Goal: Check status: Check status

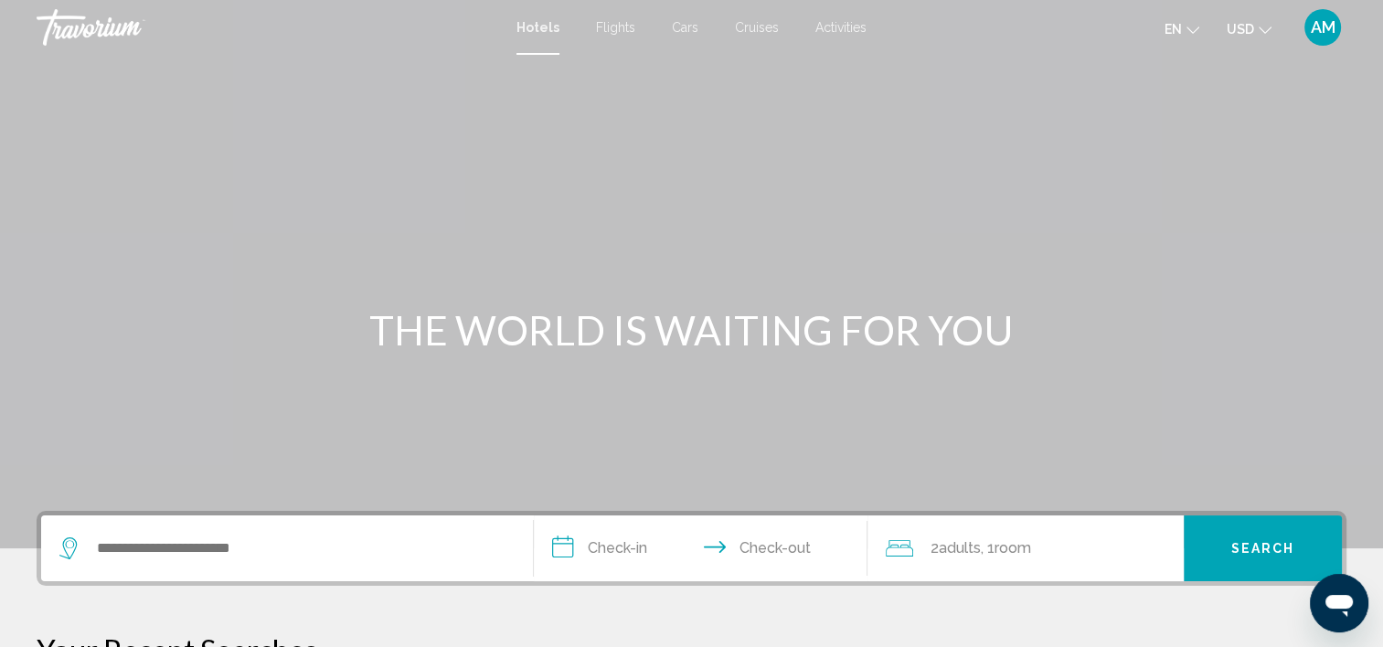
click at [1299, 30] on button "AM" at bounding box center [1323, 27] width 48 height 38
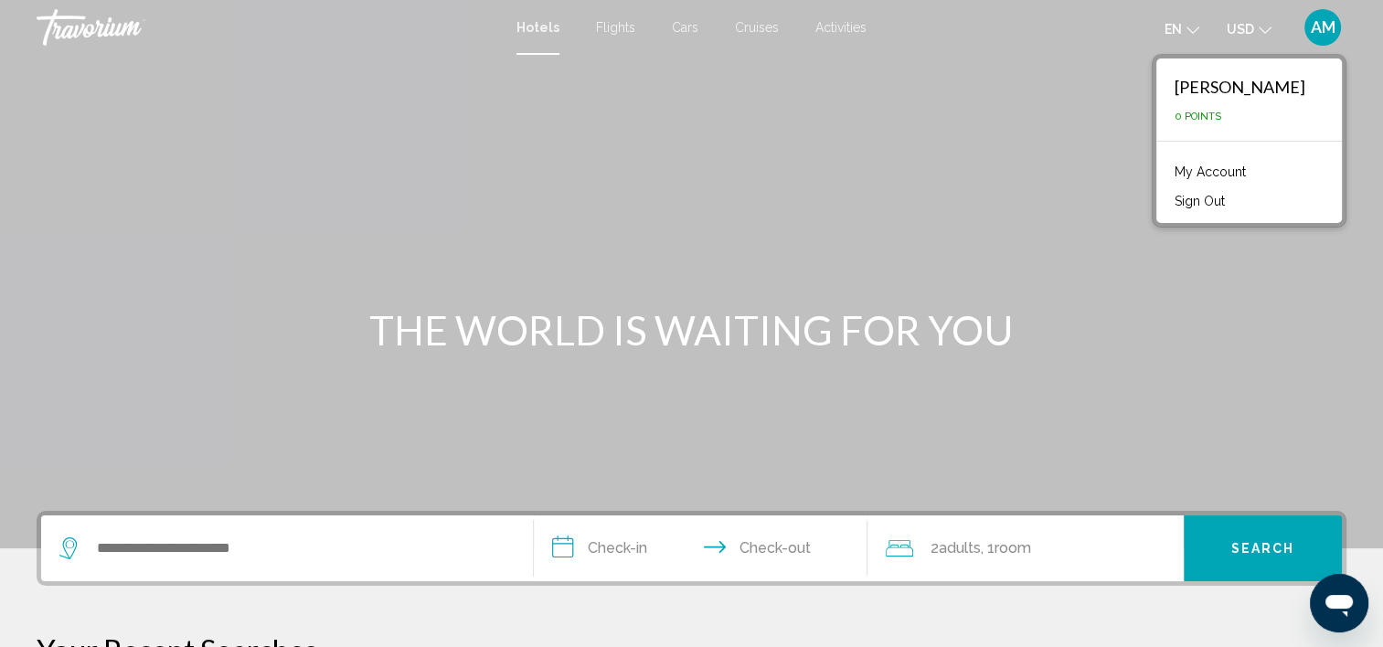
click at [1207, 173] on link "My Account" at bounding box center [1210, 172] width 90 height 24
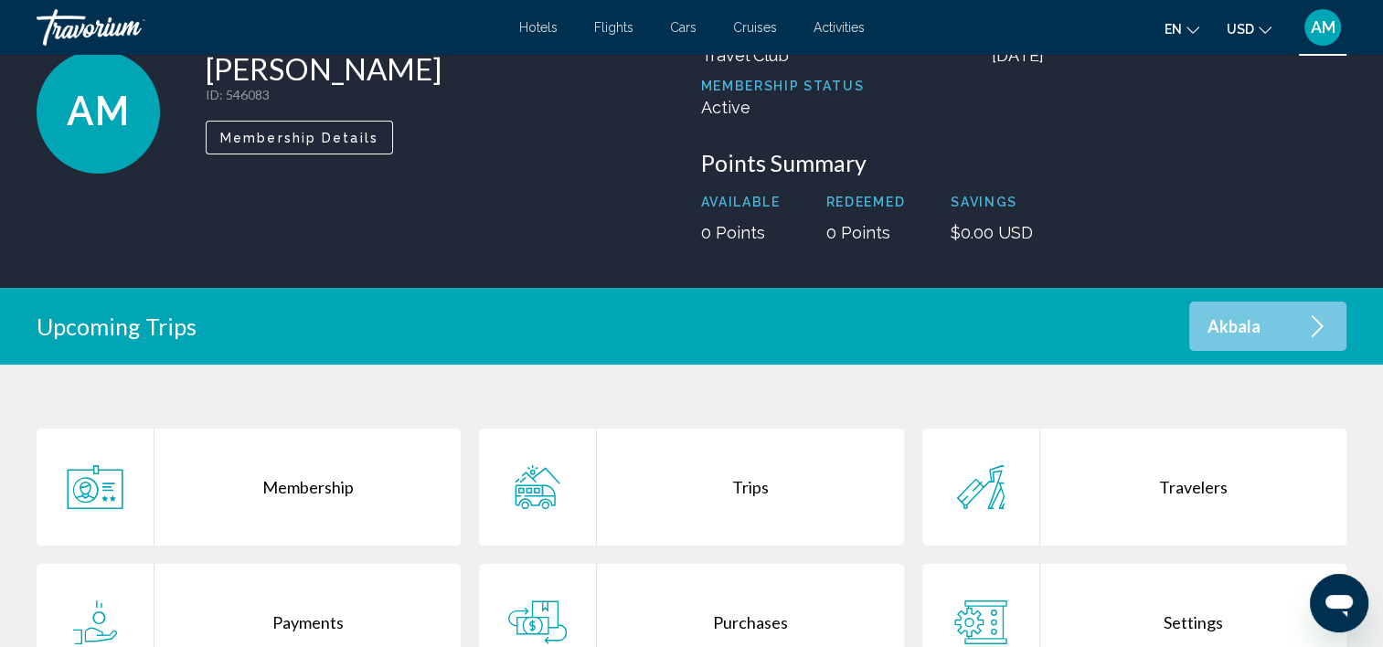
scroll to position [366, 0]
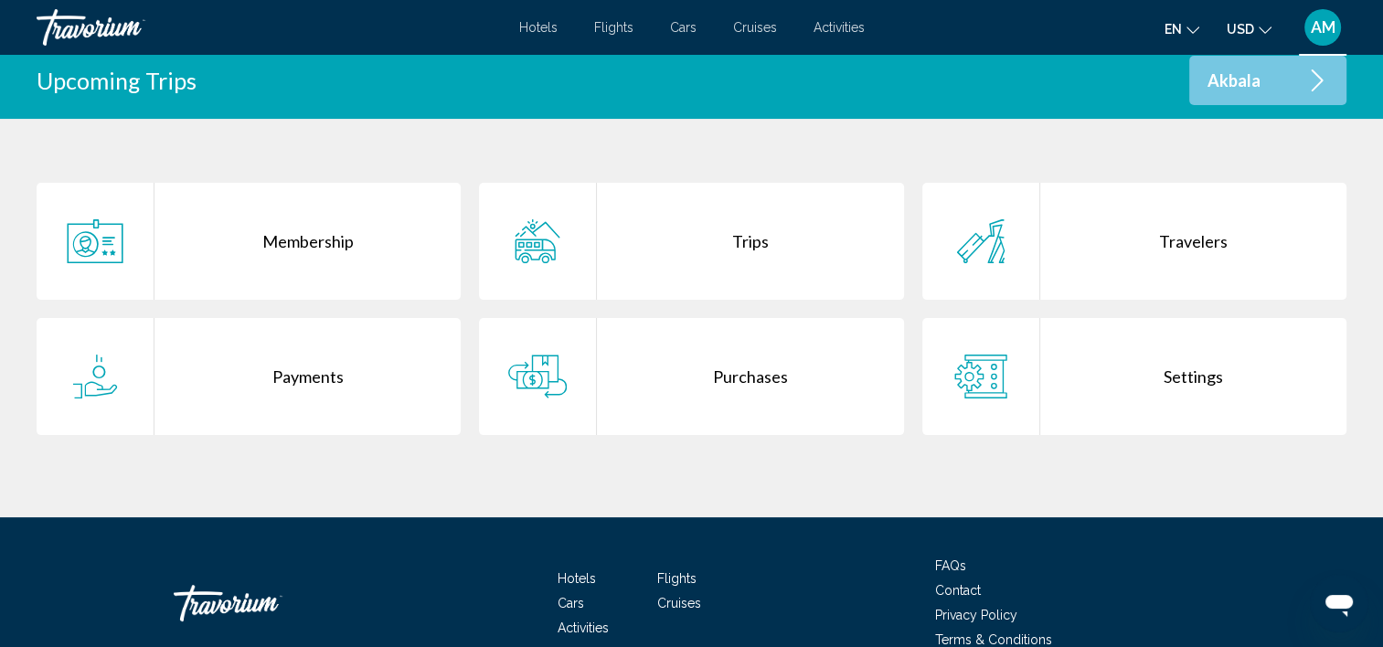
click at [712, 351] on div "Purchases" at bounding box center [750, 376] width 306 height 117
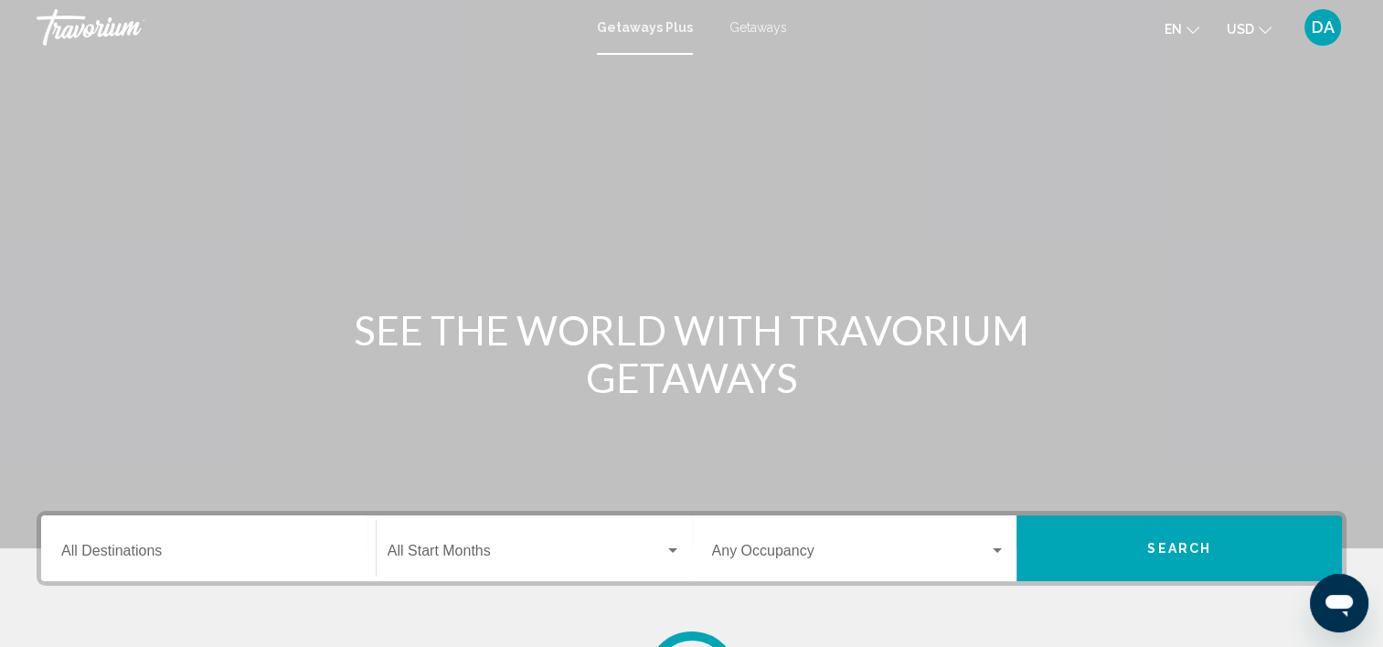
click at [1332, 37] on div "DA" at bounding box center [1322, 27] width 37 height 37
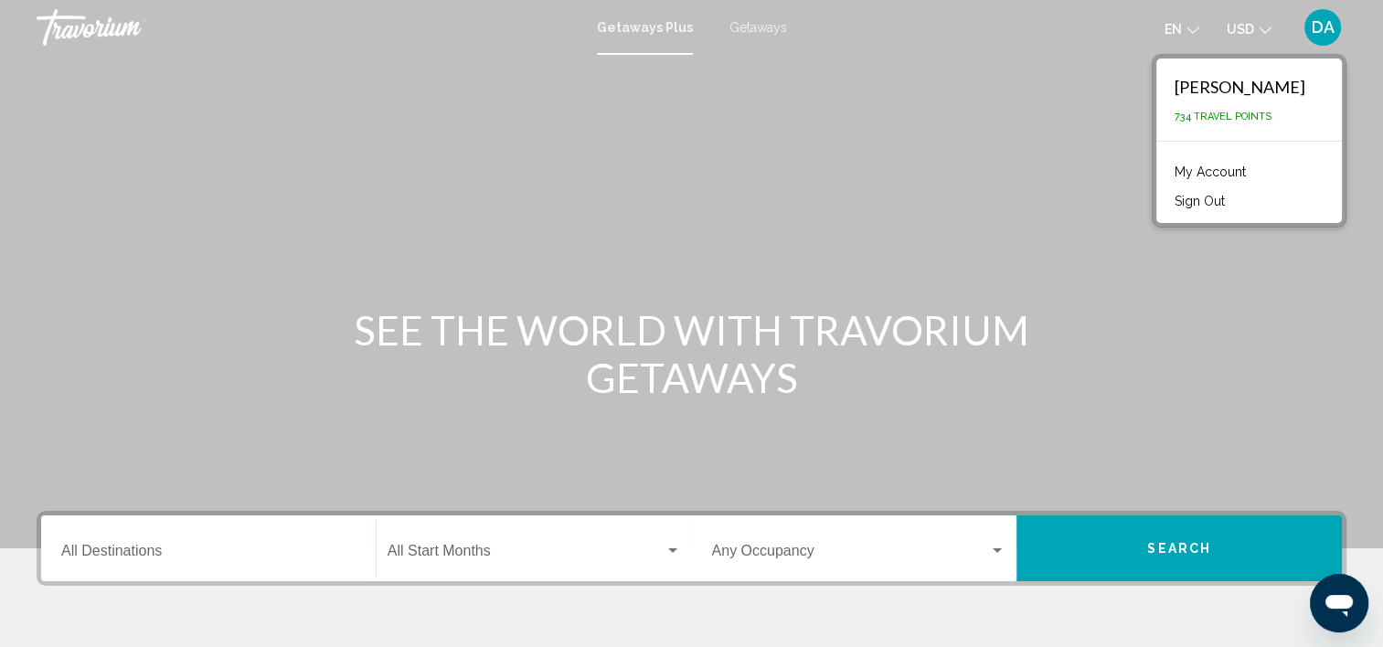
click at [1215, 168] on link "My Account" at bounding box center [1210, 172] width 90 height 24
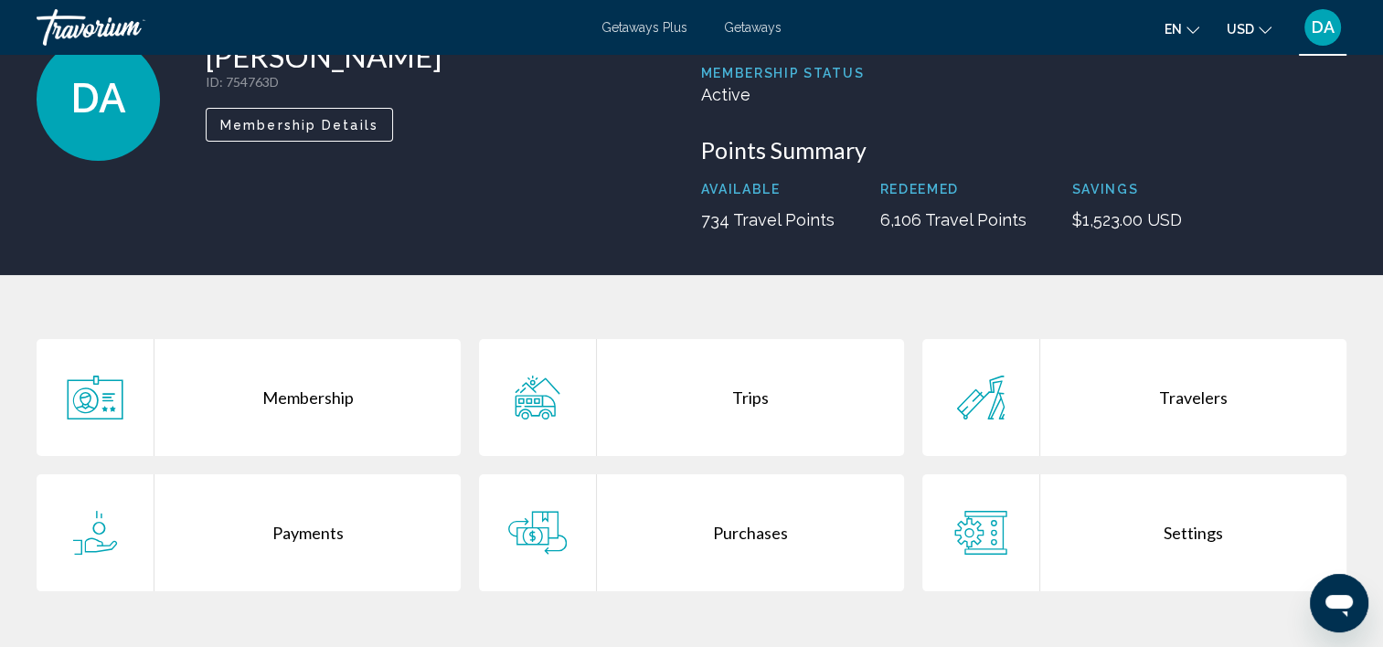
scroll to position [183, 0]
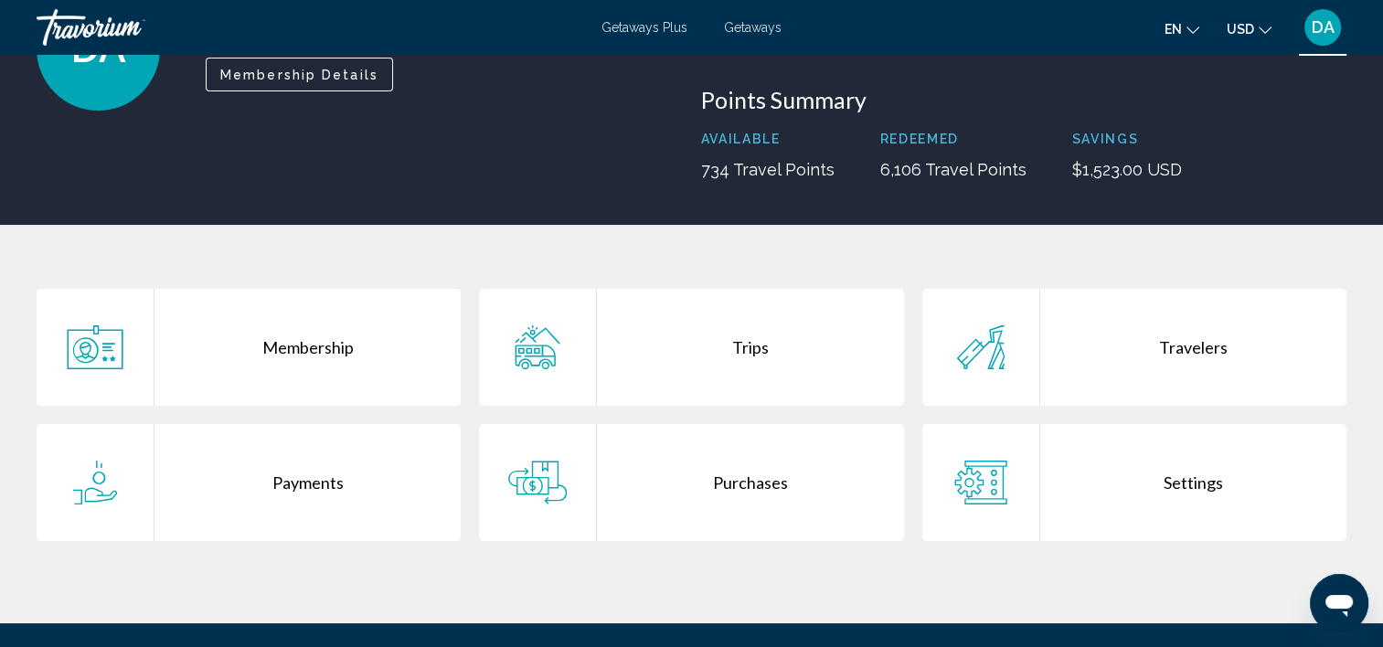
click at [713, 520] on div "Purchases" at bounding box center [750, 482] width 306 height 117
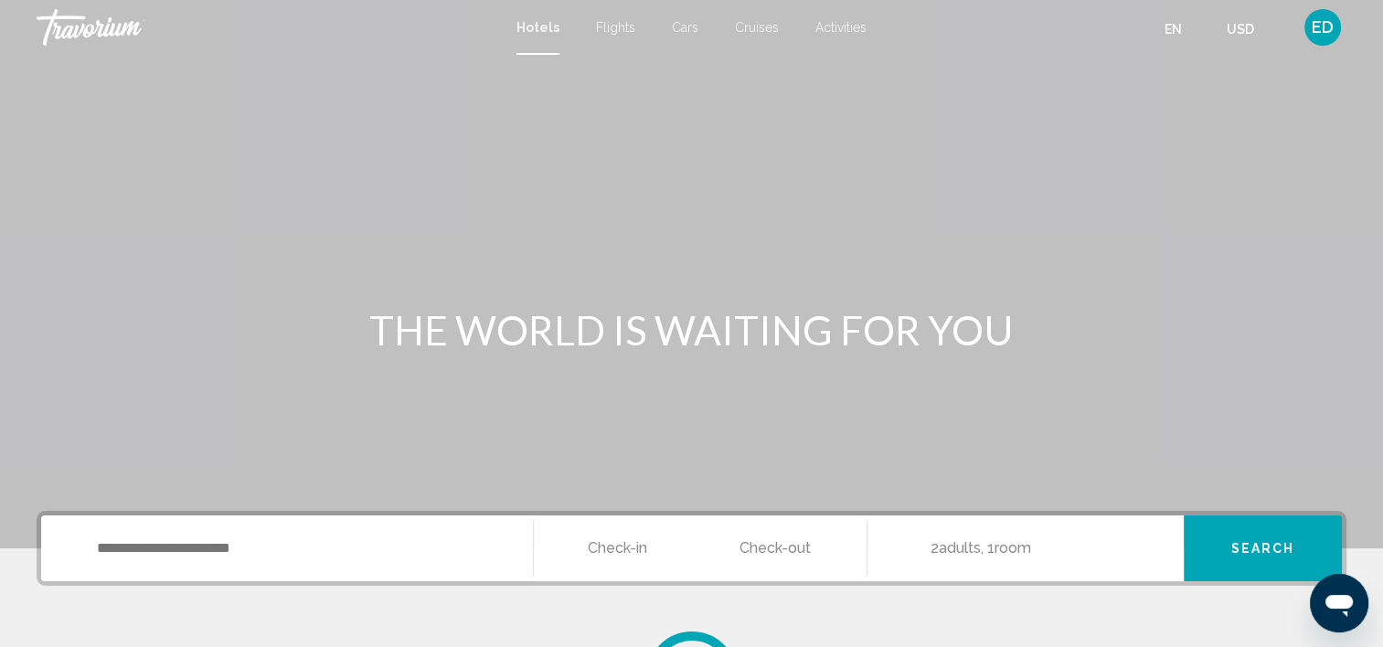
click at [1329, 33] on span "ED" at bounding box center [1323, 27] width 22 height 18
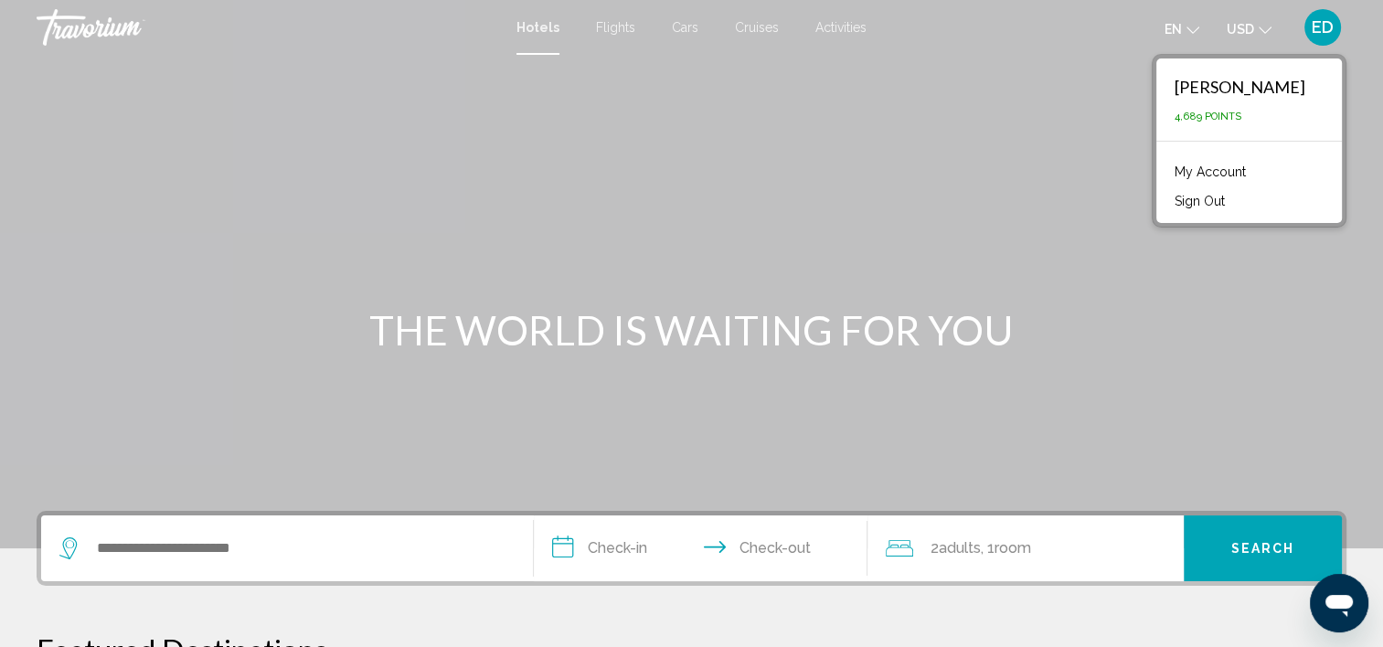
click at [1204, 171] on link "My Account" at bounding box center [1210, 172] width 90 height 24
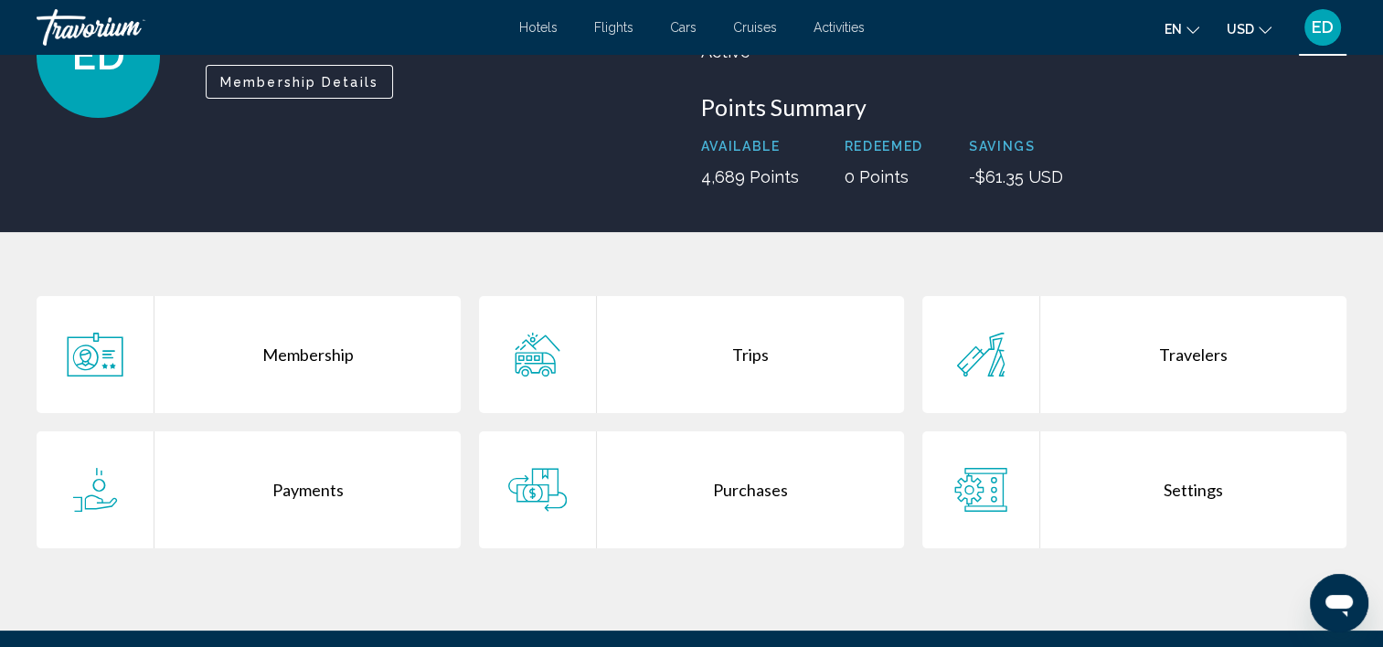
scroll to position [274, 0]
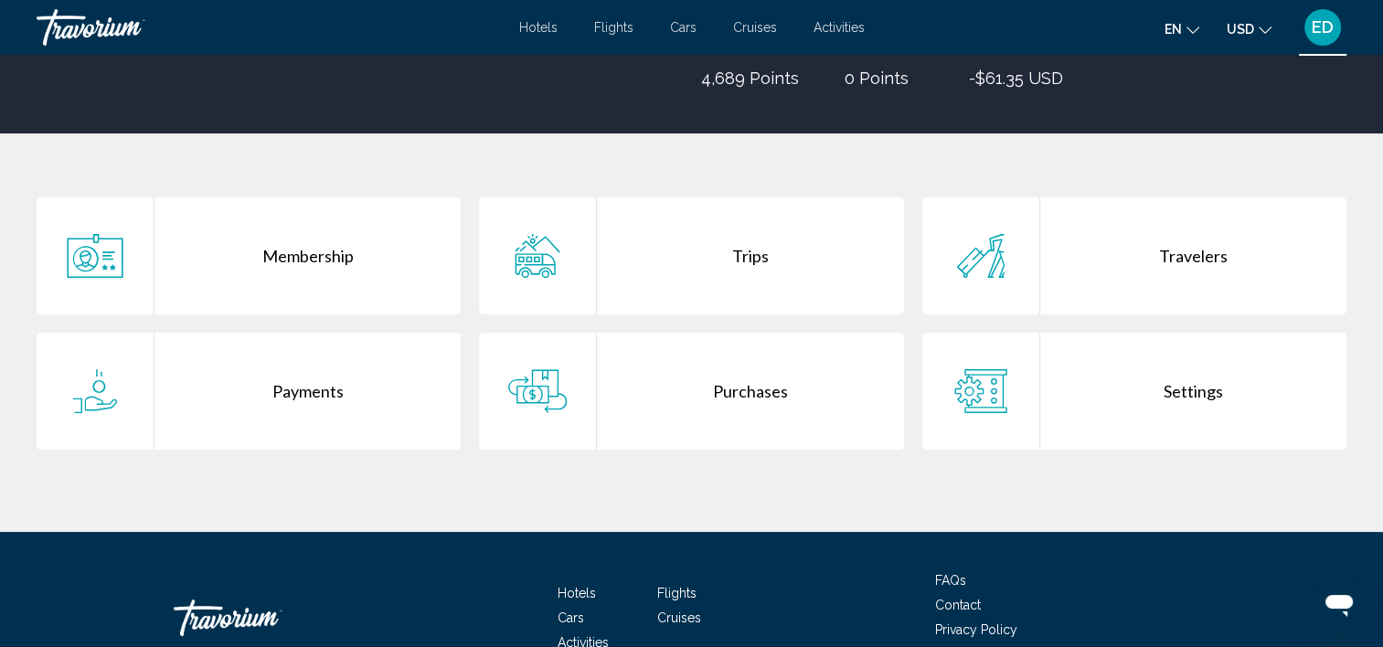
click at [693, 402] on div "Purchases" at bounding box center [750, 391] width 306 height 117
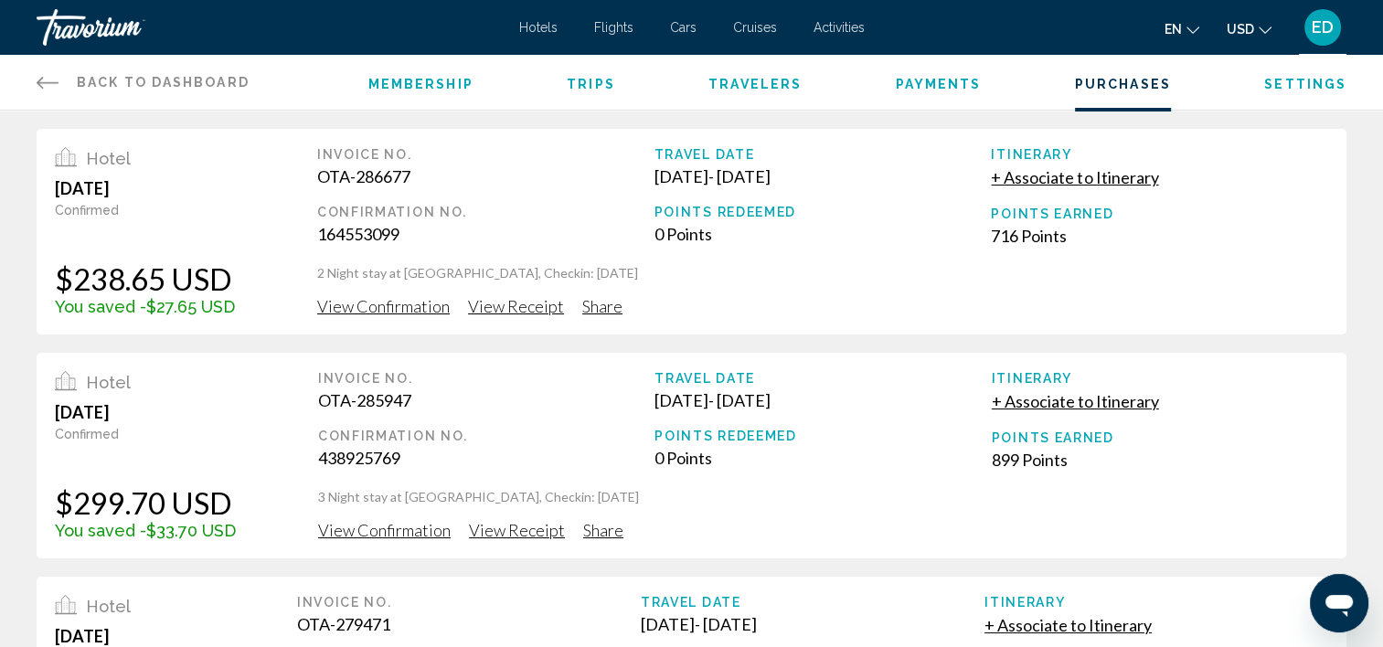
click at [380, 302] on span "View Confirmation" at bounding box center [383, 306] width 133 height 20
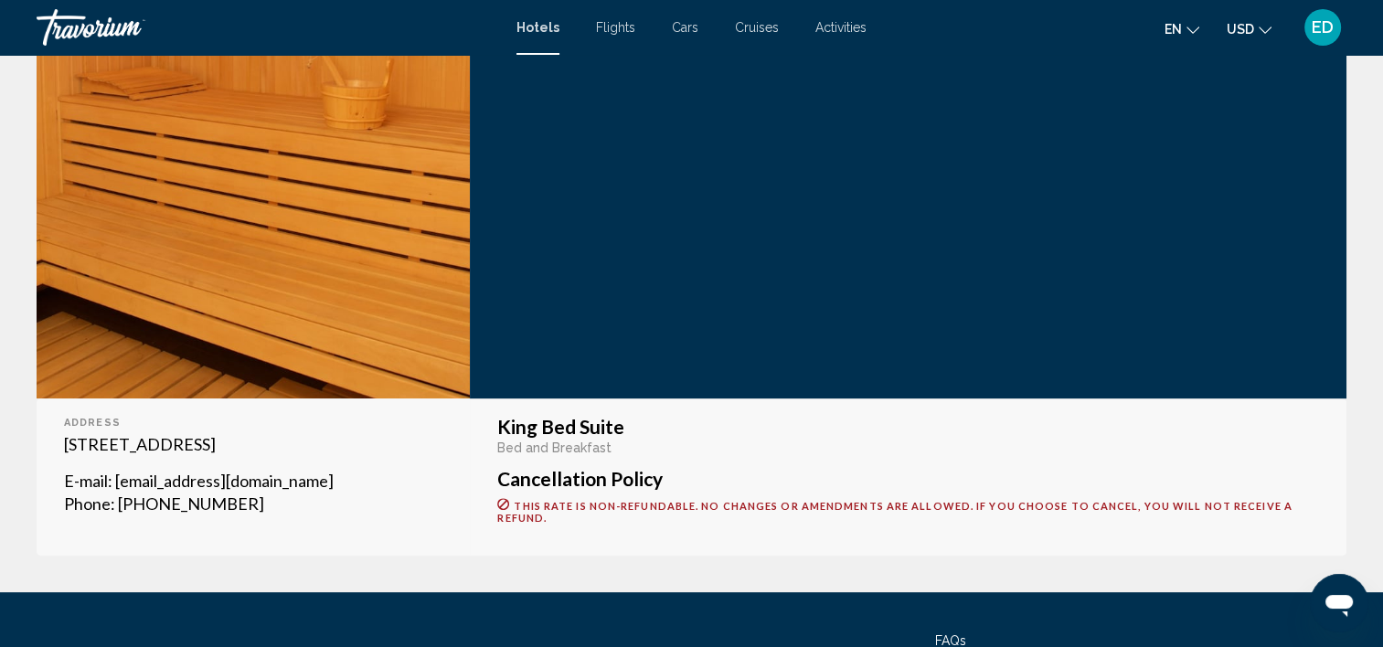
scroll to position [484, 0]
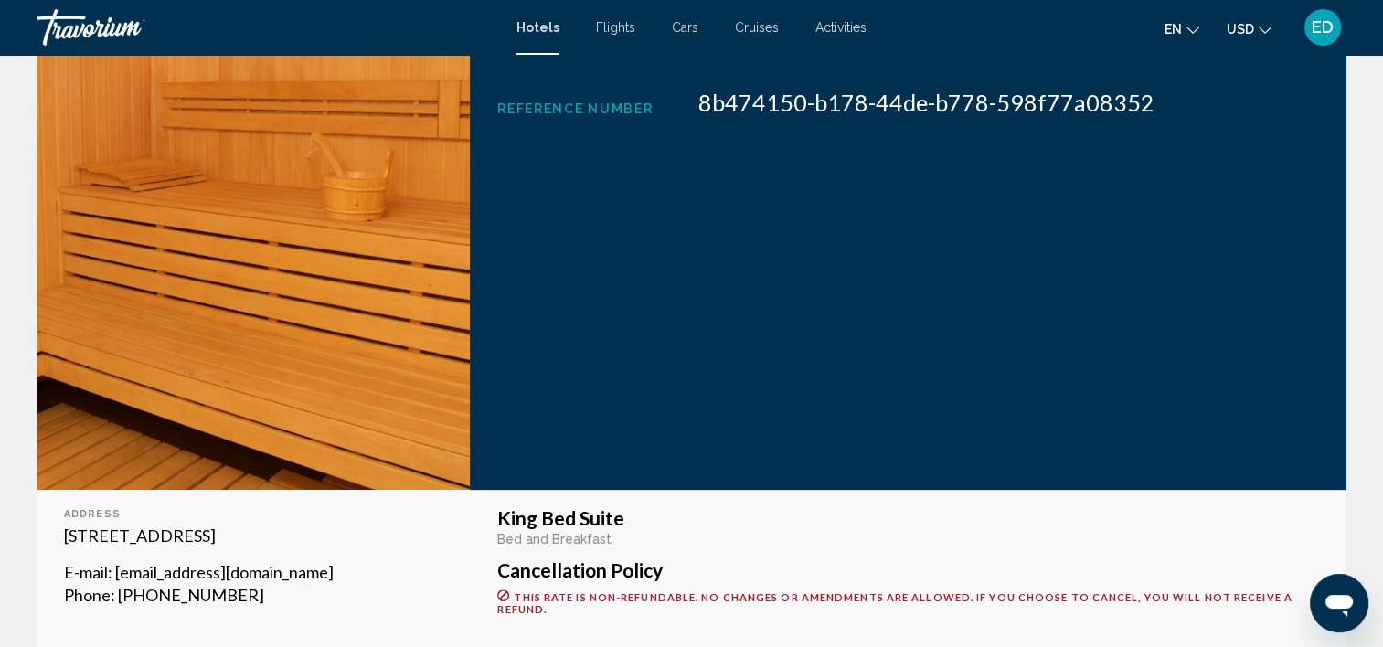
click at [1248, 40] on button "USD USD ($) MXN (Mex$) CAD (Can$) GBP (£) EUR (€) AUD (A$) NZD (NZ$) CNY (CN¥)" at bounding box center [1249, 29] width 45 height 27
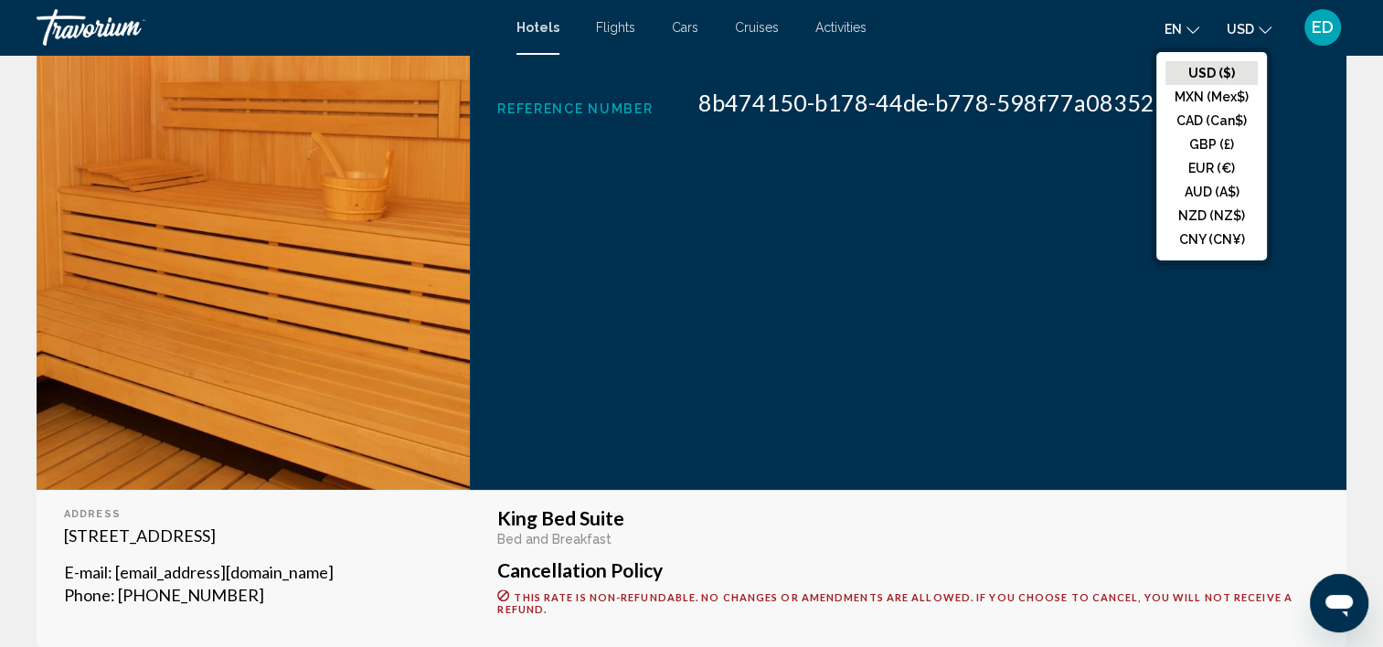
click at [1183, 19] on button "en English Español Français Italiano Português русский" at bounding box center [1181, 29] width 35 height 27
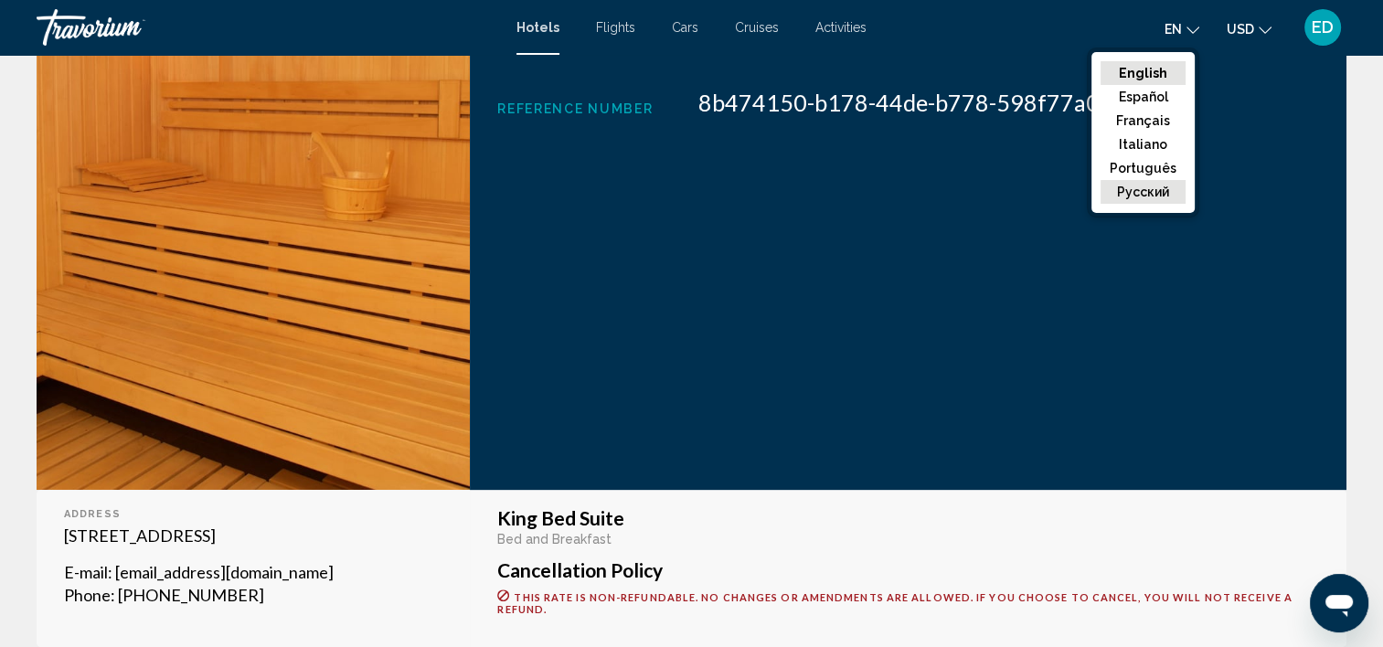
click at [1159, 189] on button "русский" at bounding box center [1142, 192] width 85 height 24
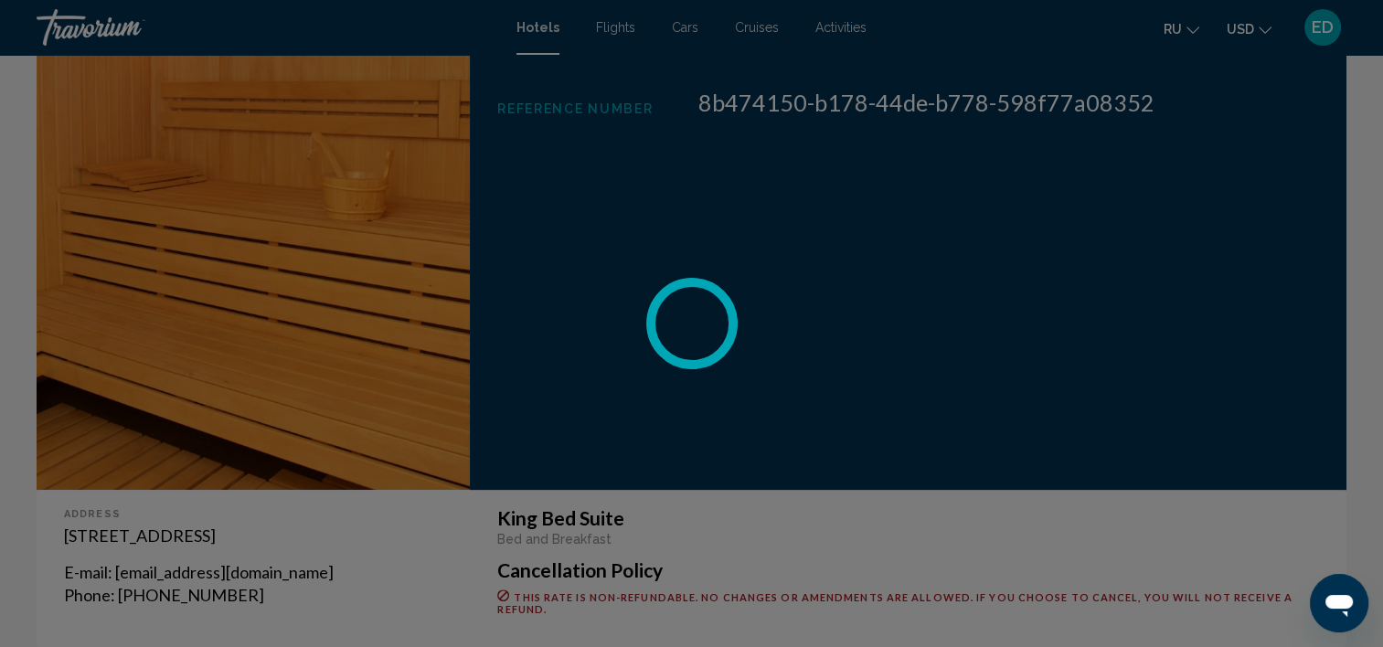
scroll to position [575, 0]
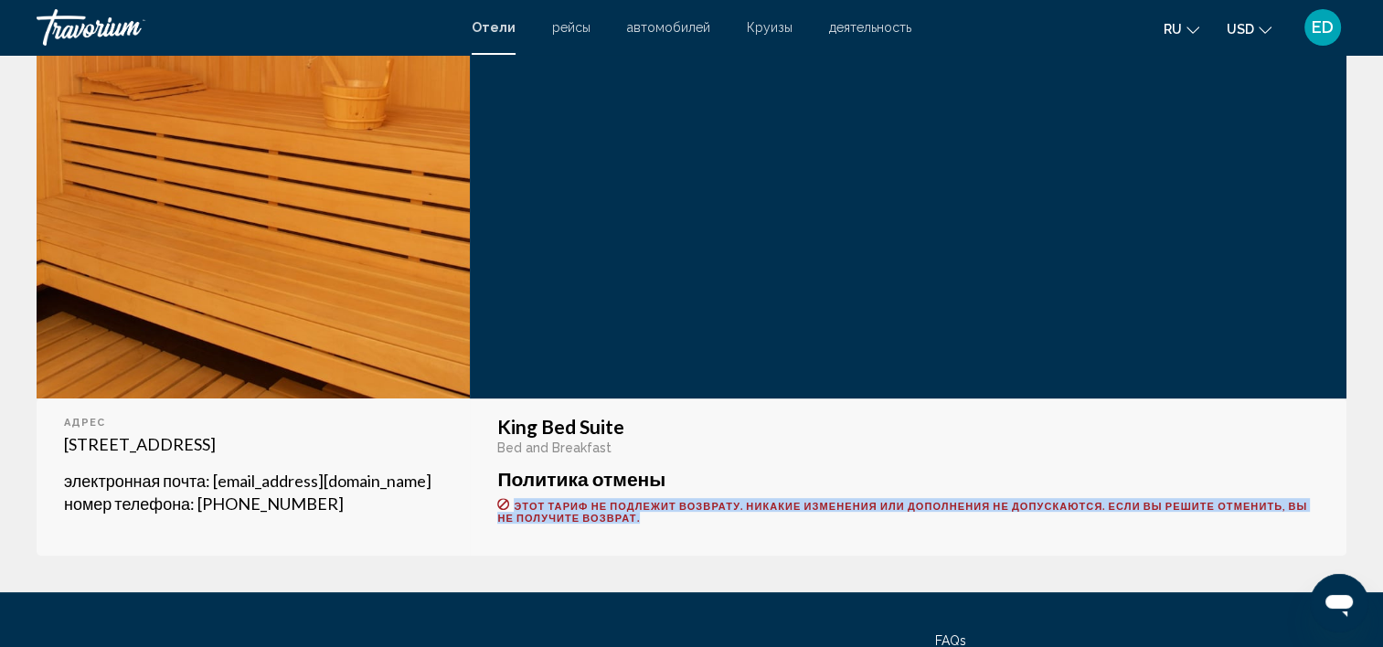
click at [670, 516] on p "Этот тариф не подлежит возврату. Никакие изменения или дополнения не допускаютс…" at bounding box center [908, 511] width 822 height 26
click at [786, 505] on span "Этот тариф не подлежит возврату. Никакие изменения или дополнения не допускаютс…" at bounding box center [902, 512] width 810 height 24
click at [742, 503] on span "Этот тариф не подлежит возврату. Никакие изменения или дополнения не допускаютс…" at bounding box center [902, 512] width 810 height 24
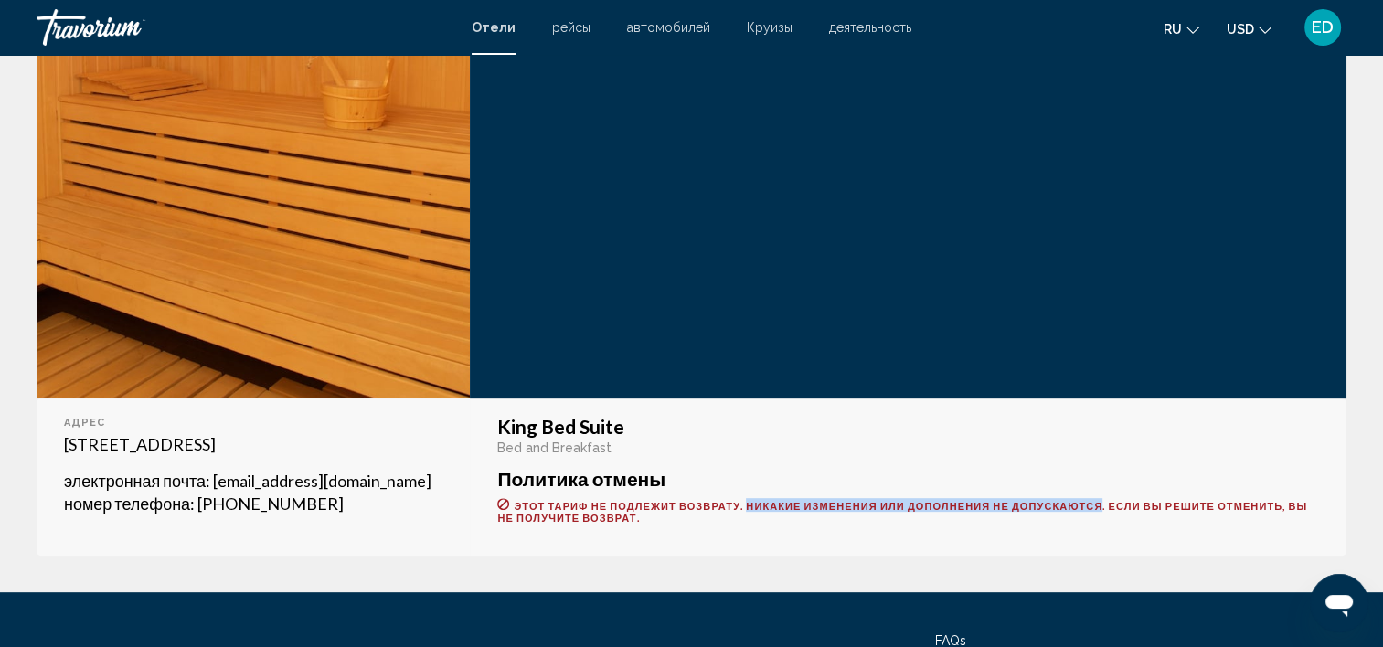
drag, startPoint x: 746, startPoint y: 505, endPoint x: 1101, endPoint y: 501, distance: 355.6
click at [1101, 501] on span "Этот тариф не подлежит возврату. Никакие изменения или дополнения не допускаютс…" at bounding box center [902, 512] width 810 height 24
copy span "Никакие изменения или дополнения не допускаются"
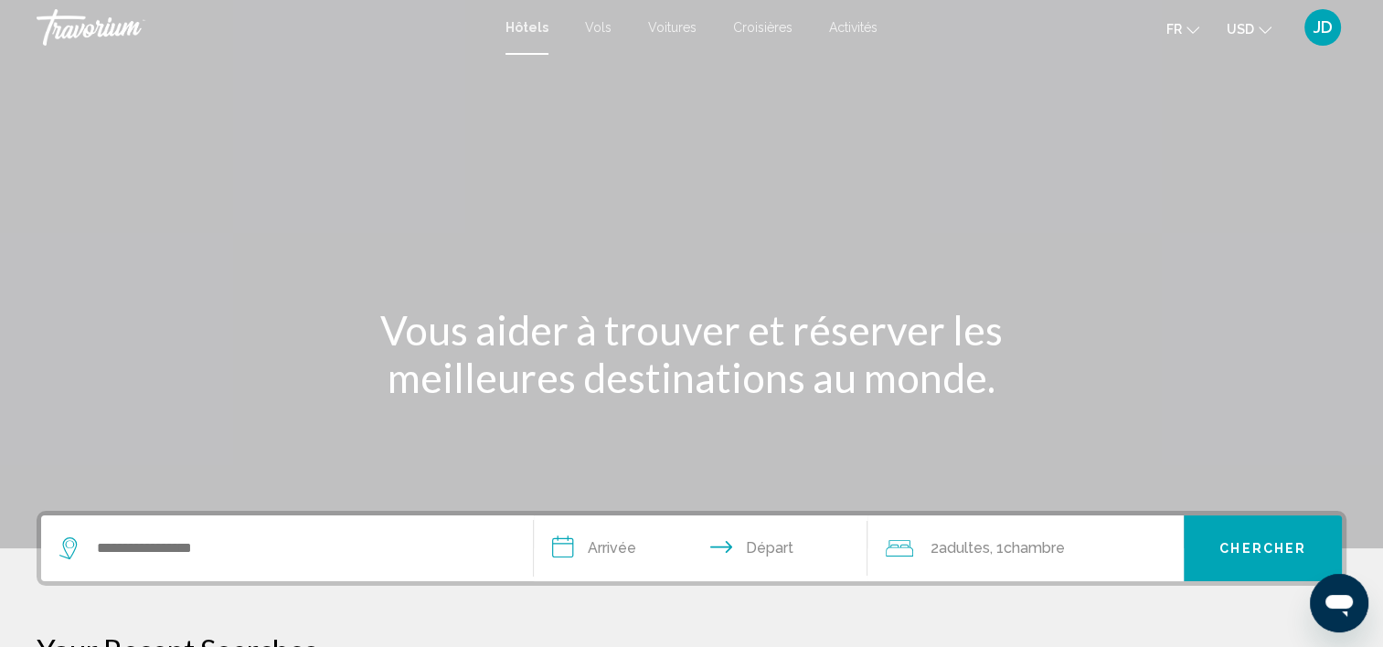
click at [1323, 29] on span "JD" at bounding box center [1322, 27] width 19 height 18
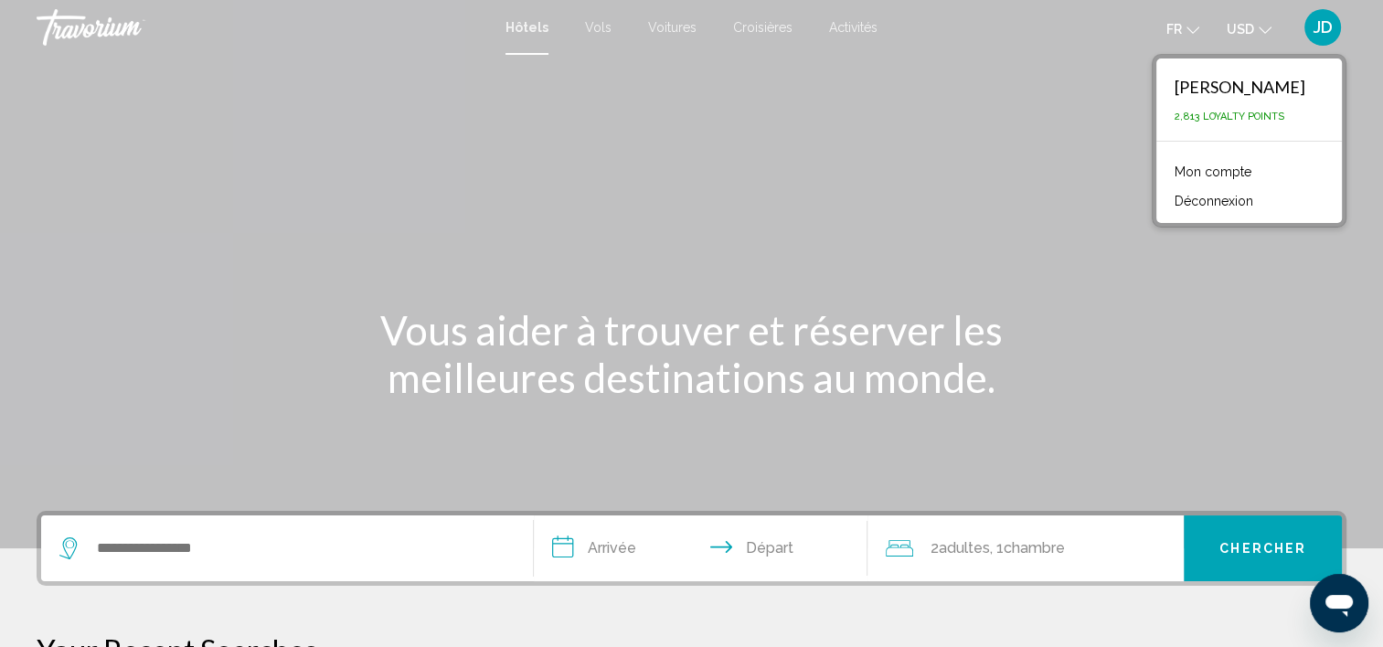
click at [1210, 169] on link "Mon compte" at bounding box center [1212, 172] width 95 height 24
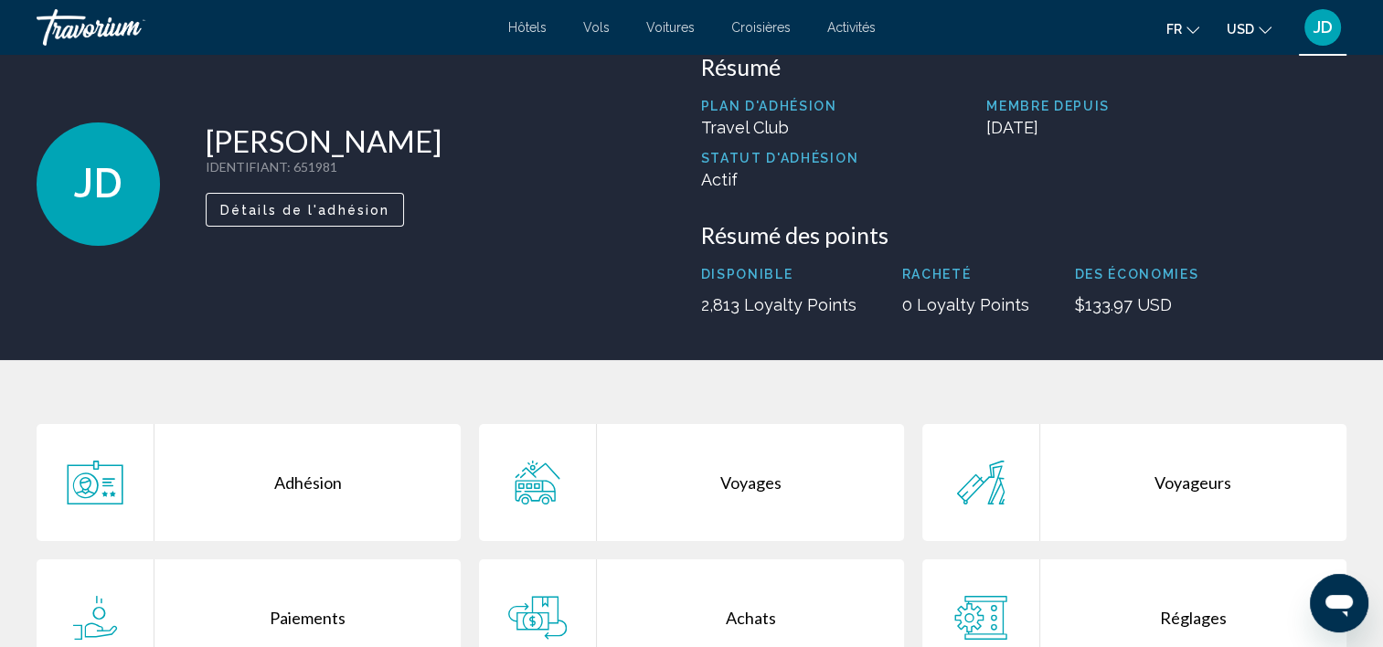
scroll to position [183, 0]
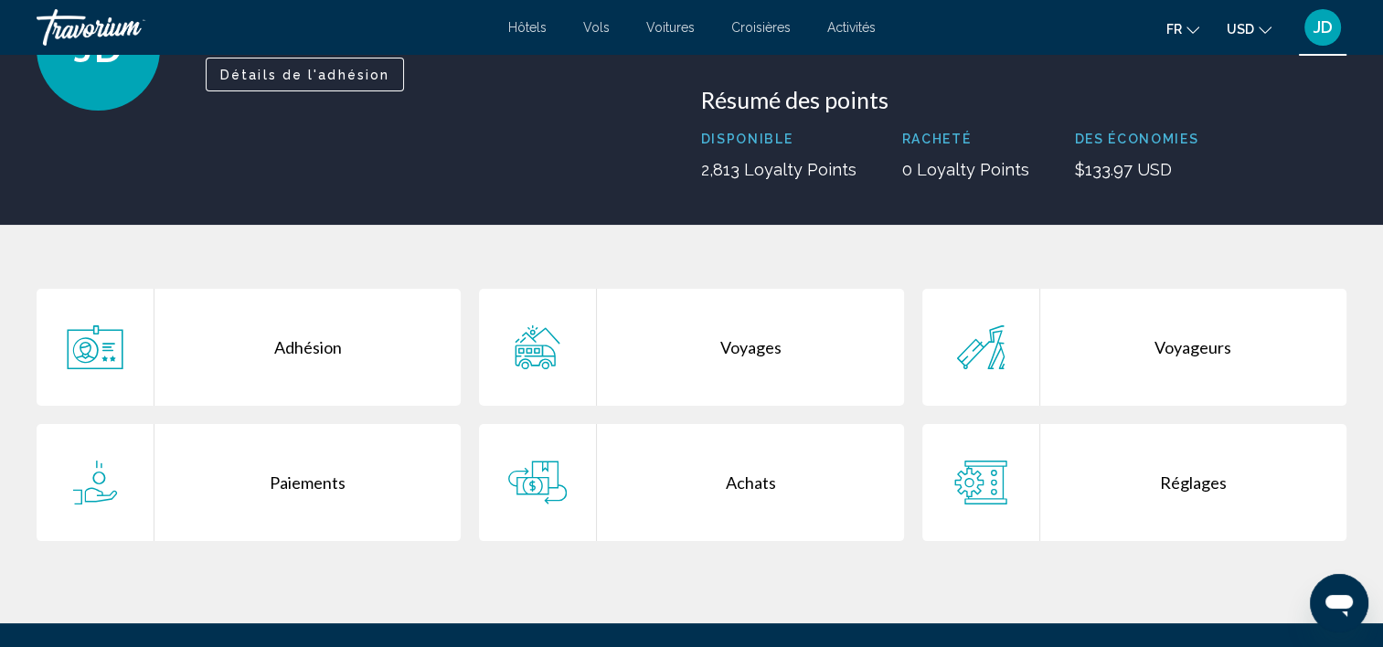
click at [690, 468] on div "Achats" at bounding box center [750, 482] width 306 height 117
